Goal: Find specific page/section: Find specific page/section

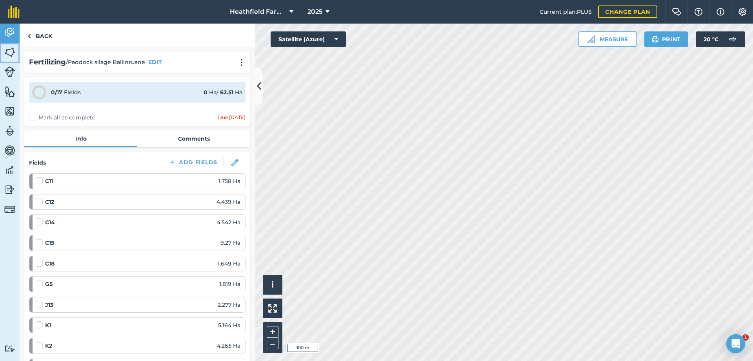
click at [5, 53] on img at bounding box center [9, 52] width 11 height 12
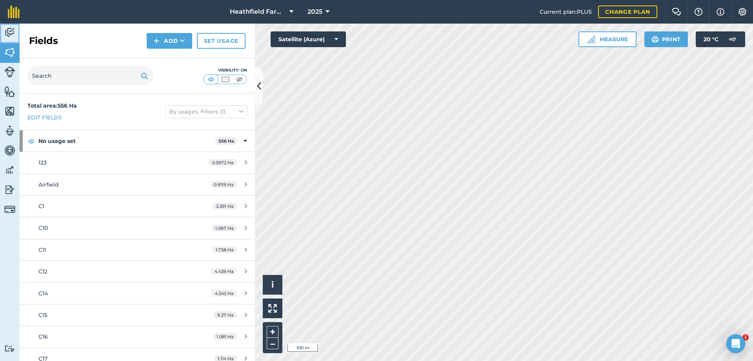
click at [9, 39] on link "Activity" at bounding box center [10, 34] width 20 height 20
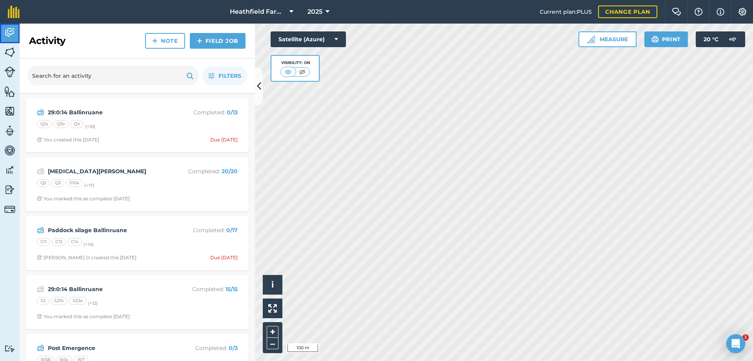
click at [0, 24] on link "Activity" at bounding box center [10, 34] width 20 height 20
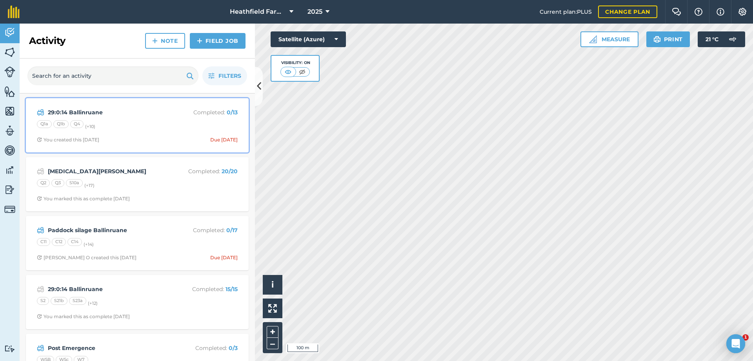
click at [147, 125] on div "Q1a Q1b Q4 (+ 10 )" at bounding box center [137, 125] width 201 height 10
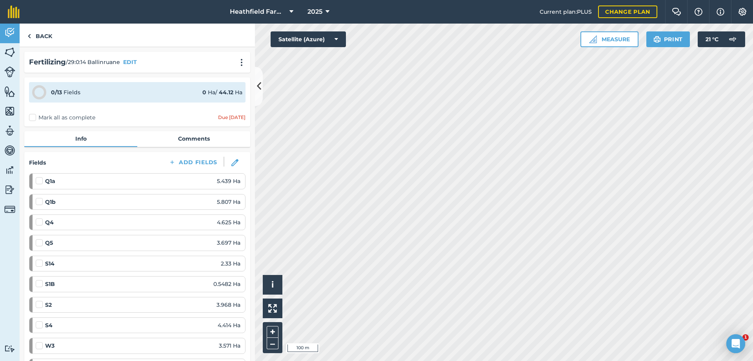
click at [147, 125] on div "0 / 13 Fields 0 Ha / 44.12 [PERSON_NAME] all as complete Due [DATE]" at bounding box center [137, 101] width 226 height 49
